Goal: Navigation & Orientation: Find specific page/section

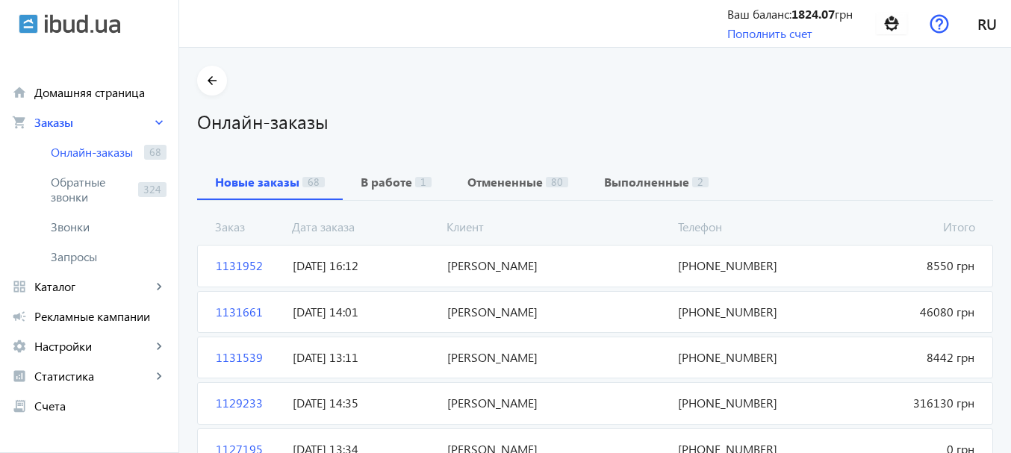
click at [63, 16] on img at bounding box center [82, 23] width 75 height 19
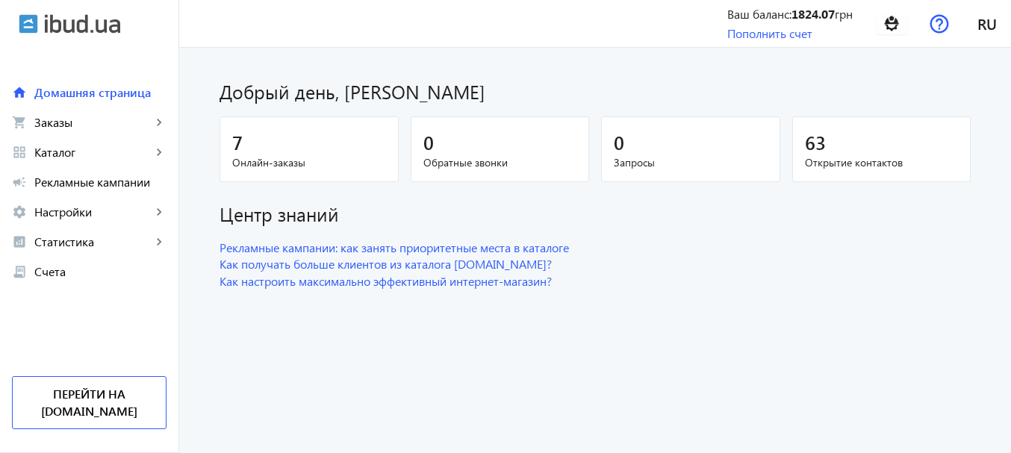
click at [69, 27] on img at bounding box center [82, 23] width 75 height 19
click at [66, 25] on img at bounding box center [82, 23] width 75 height 19
click at [116, 409] on link "Перейти на [DOMAIN_NAME]" at bounding box center [89, 402] width 155 height 53
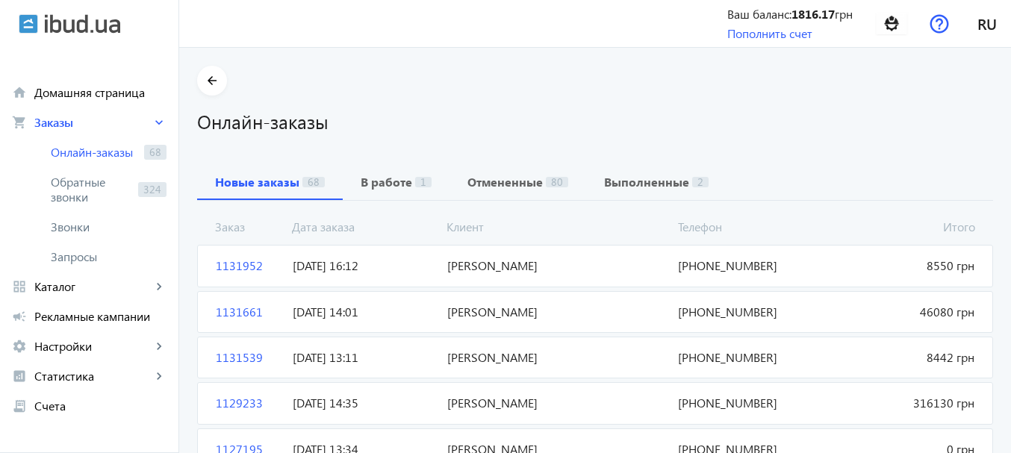
click at [337, 66] on section "arrow_back Онлайн-заказы" at bounding box center [595, 100] width 796 height 69
